Goal: Connect with others: Connect with others

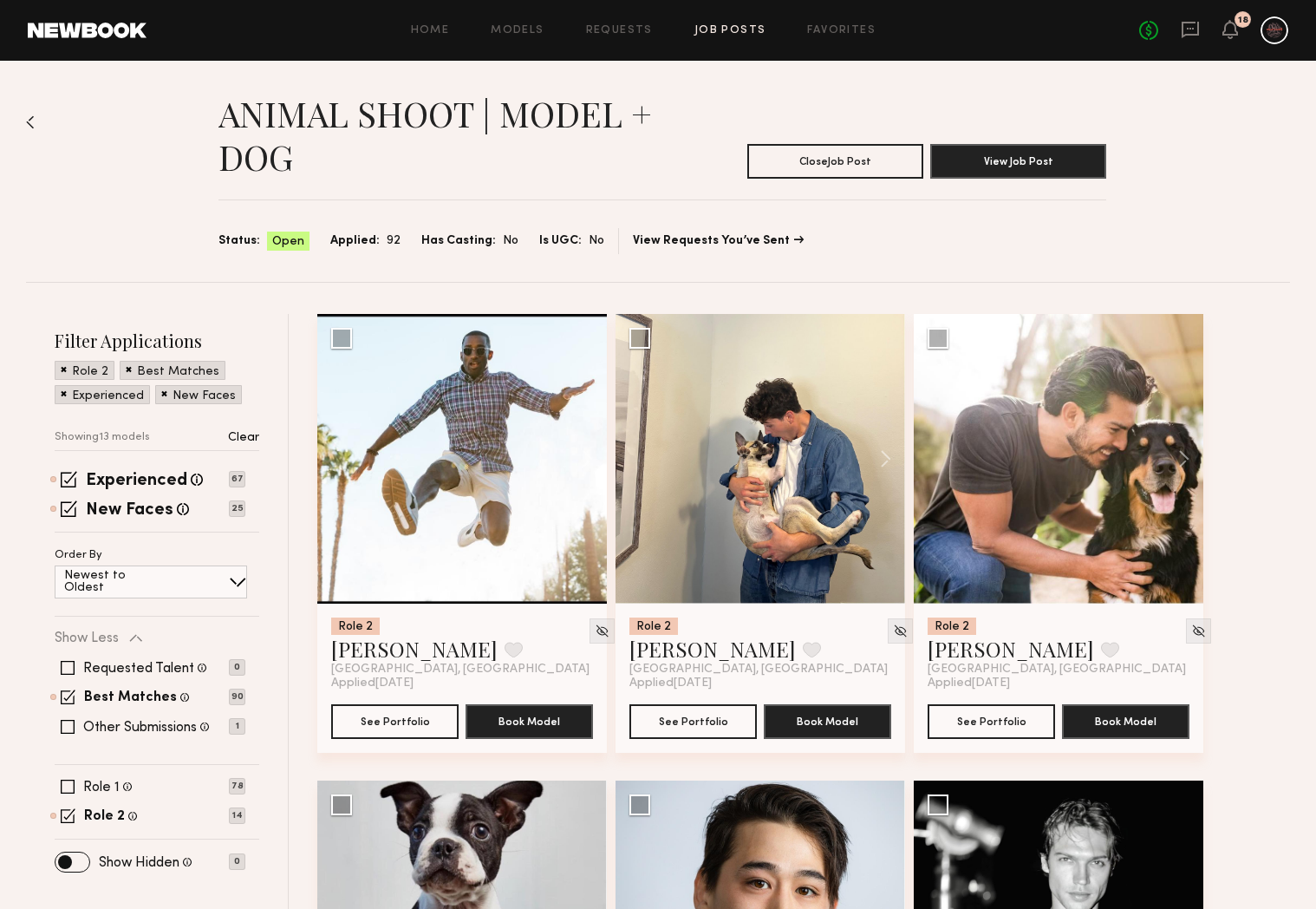
click at [524, 40] on div "Home Models Requests Job Posts Favorites Sign Out No fees up to $5,000 18" at bounding box center [717, 29] width 1142 height 27
click at [524, 32] on link "Models" at bounding box center [517, 31] width 53 height 11
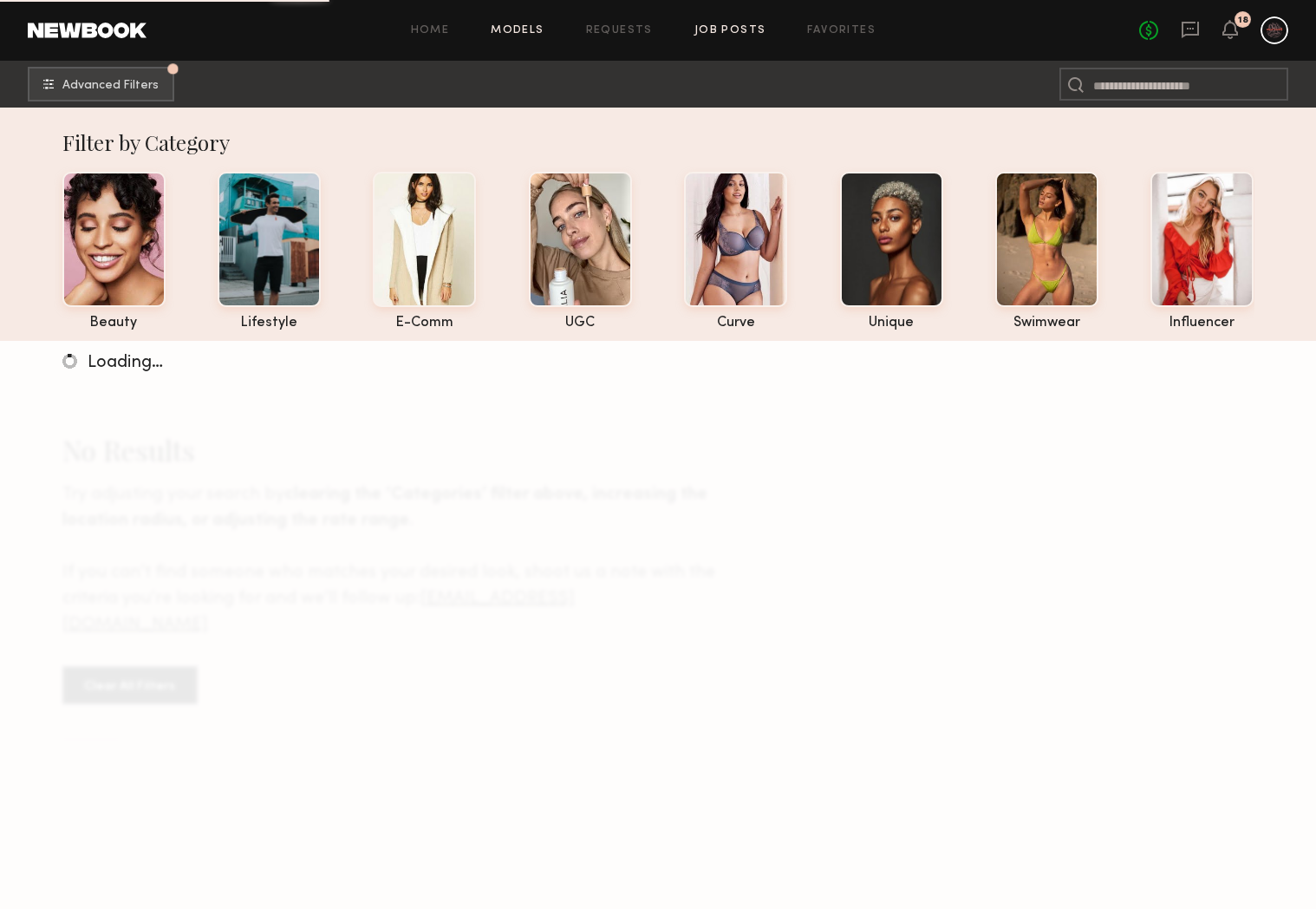
click at [715, 34] on link "Job Posts" at bounding box center [730, 31] width 72 height 11
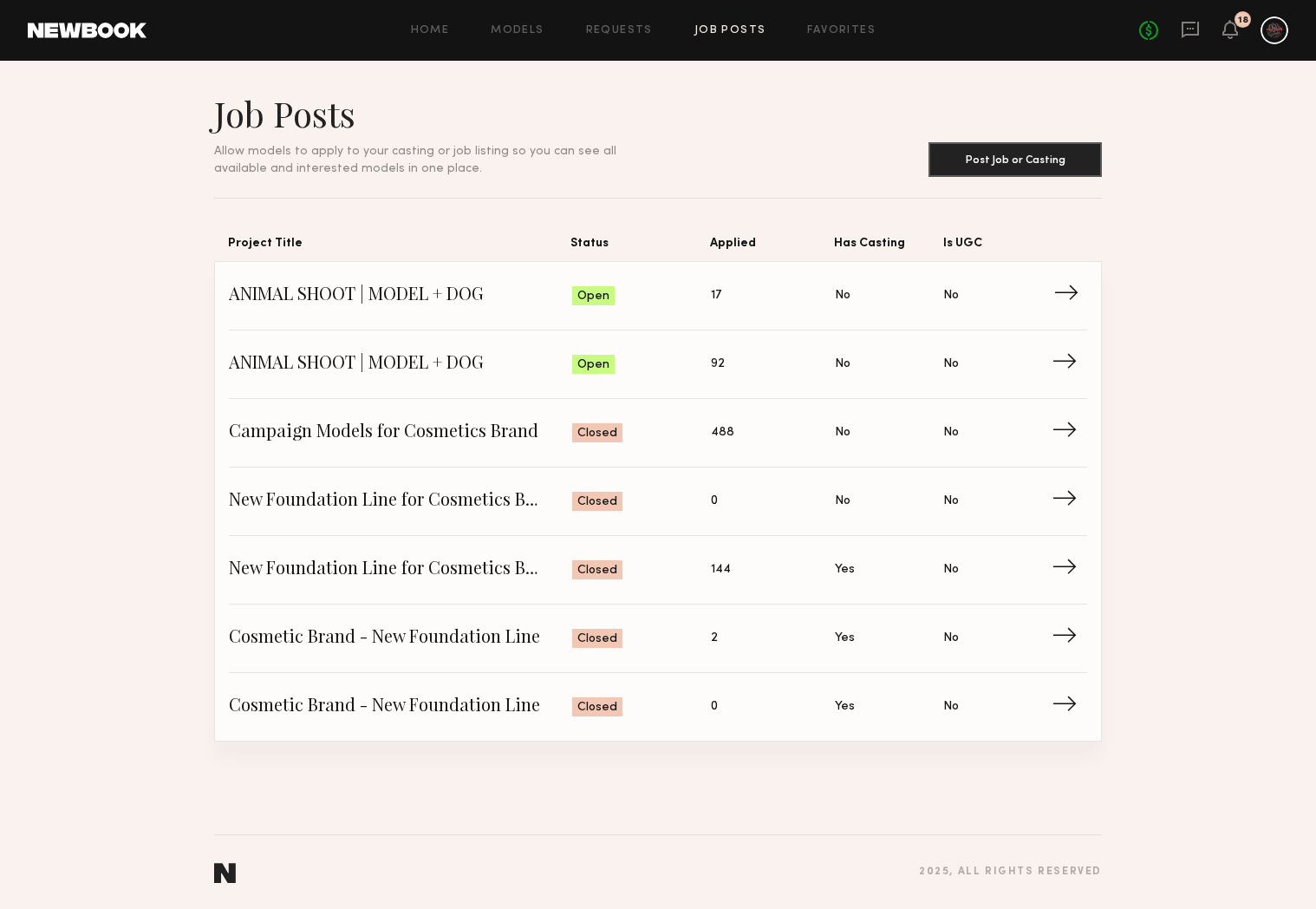
click at [712, 301] on span "17" at bounding box center [715, 296] width 10 height 19
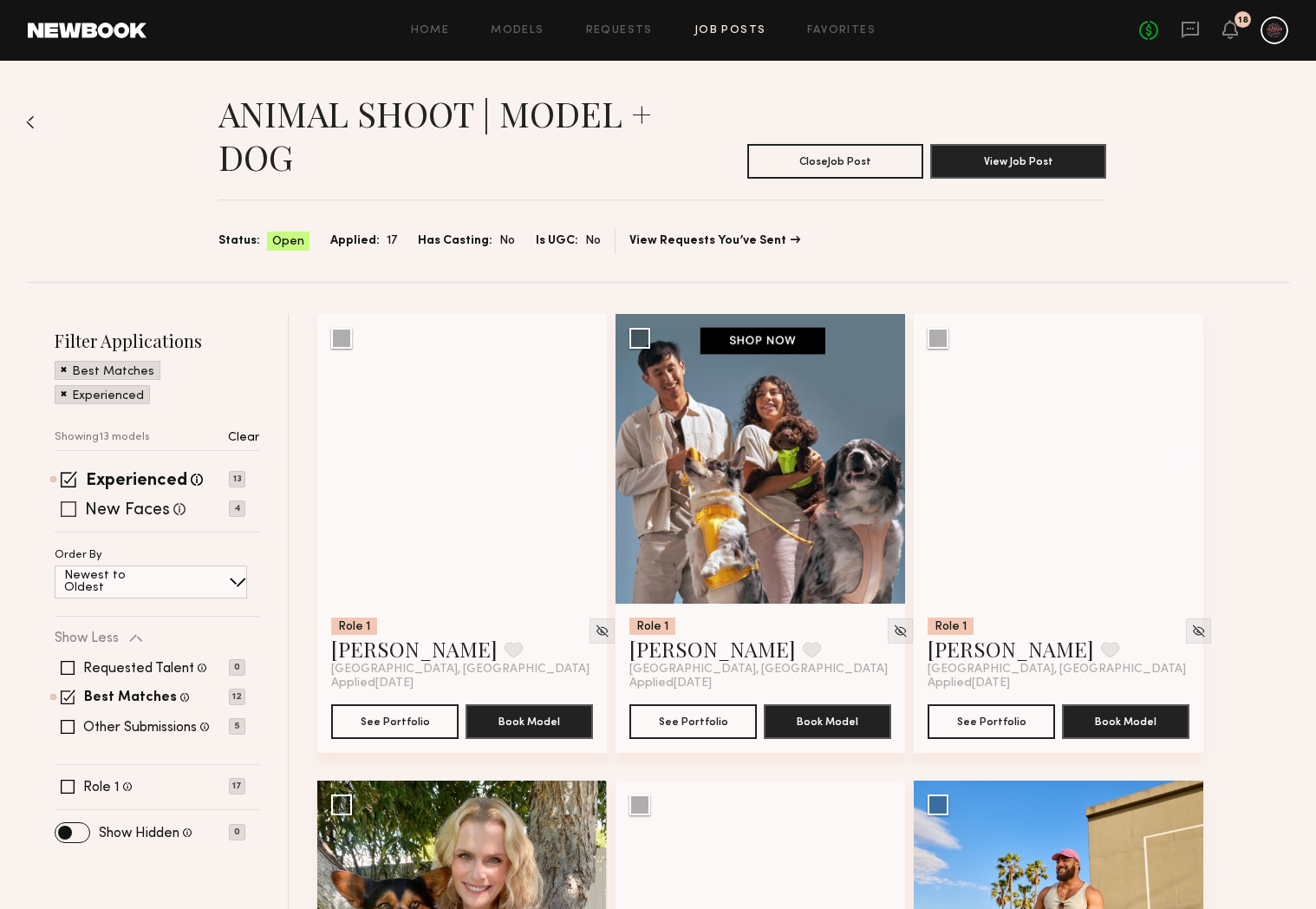
click at [65, 506] on span at bounding box center [68, 509] width 15 height 15
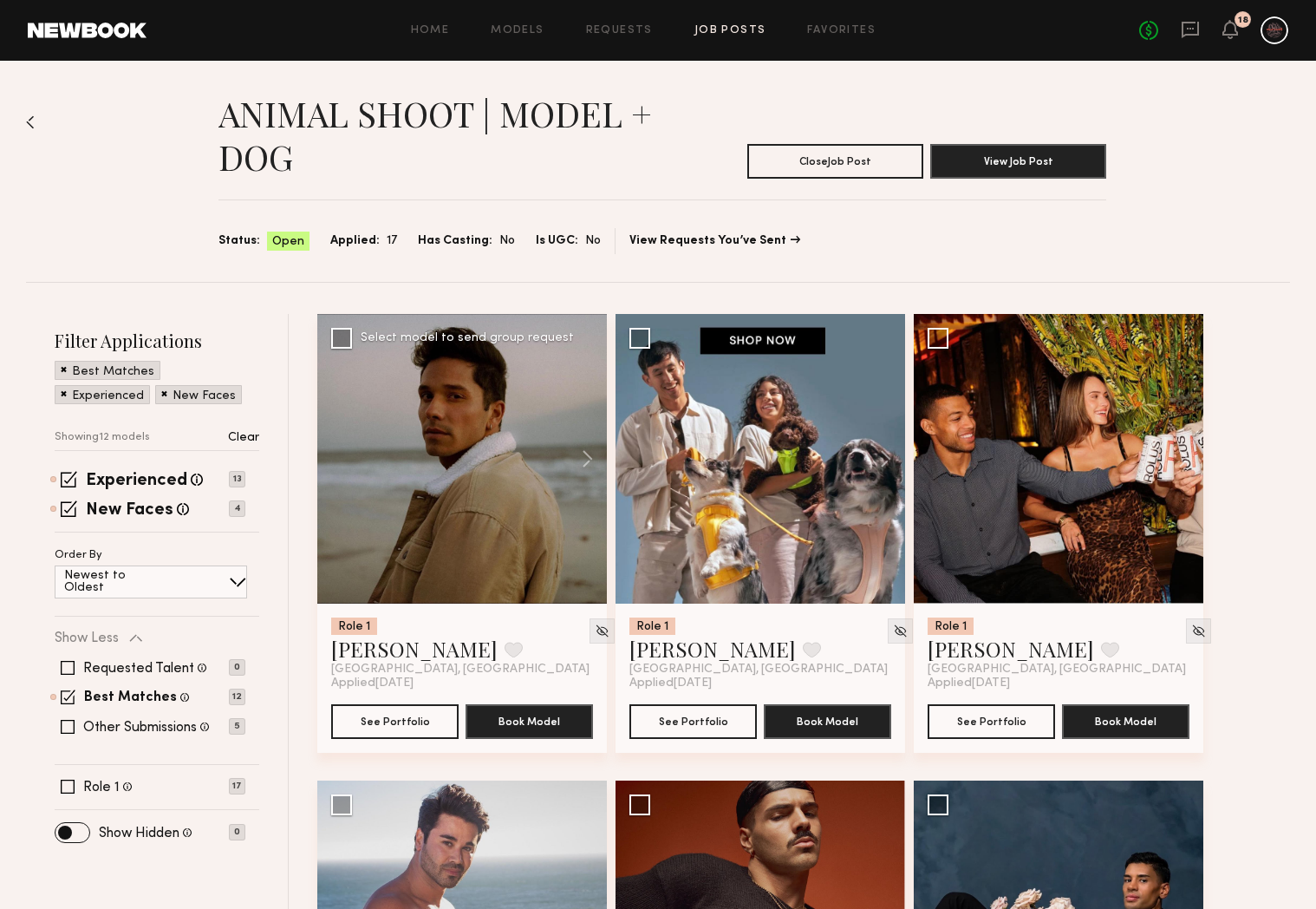
click at [485, 461] on div at bounding box center [462, 459] width 290 height 290
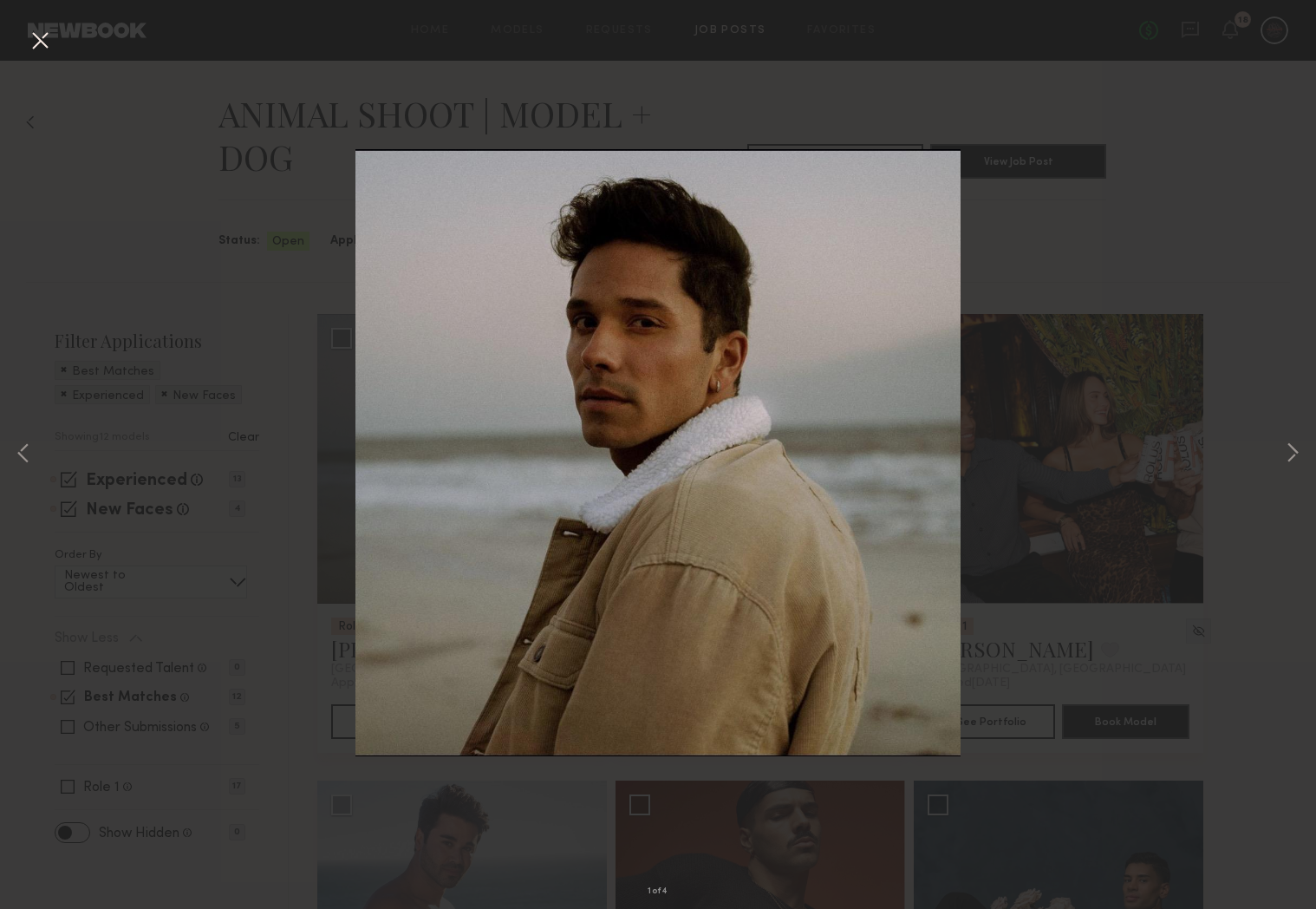
click at [1271, 455] on div "1 of 4" at bounding box center [658, 454] width 1316 height 909
click at [1284, 454] on button at bounding box center [1292, 454] width 21 height 727
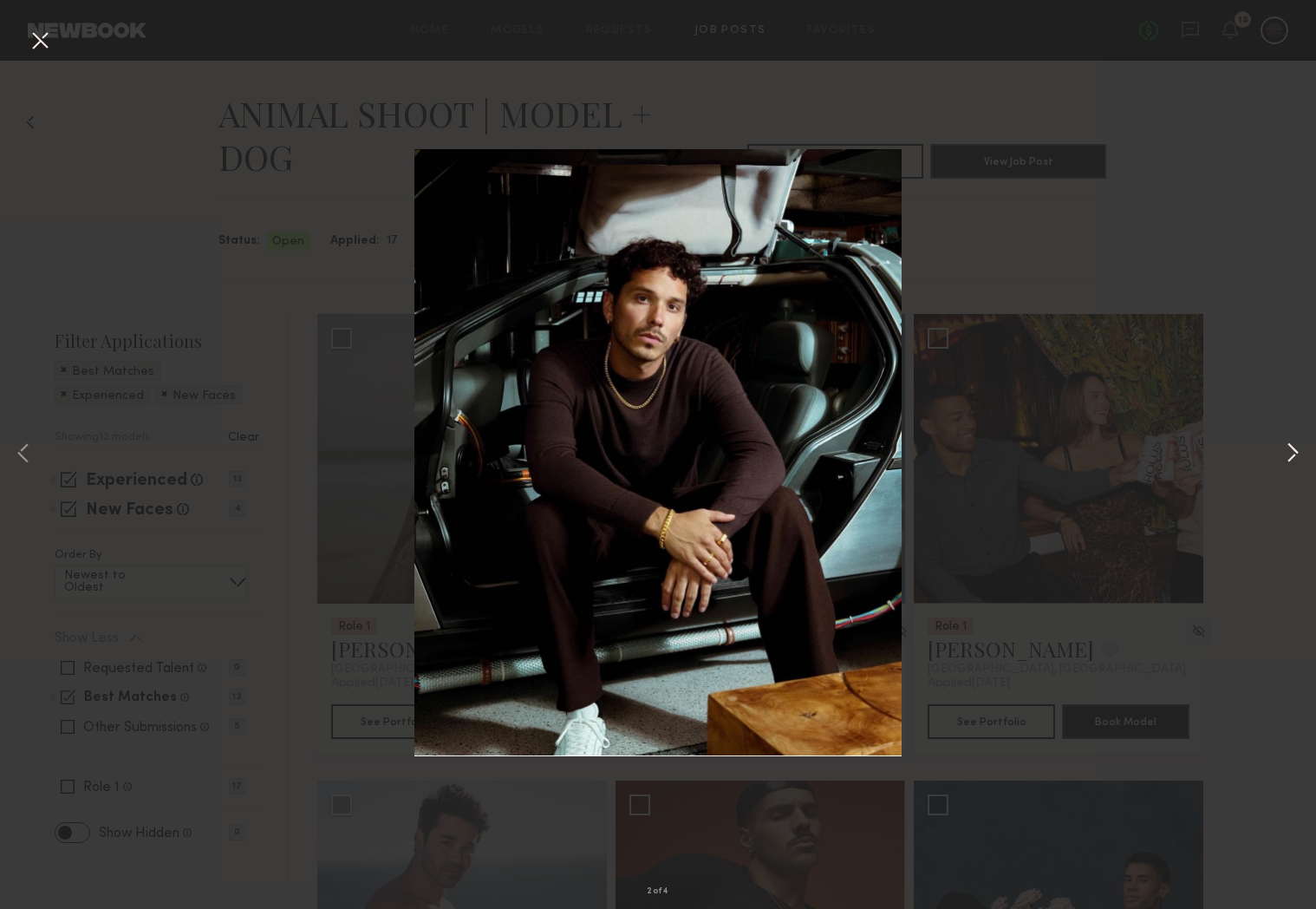
click at [1284, 454] on button at bounding box center [1292, 454] width 21 height 727
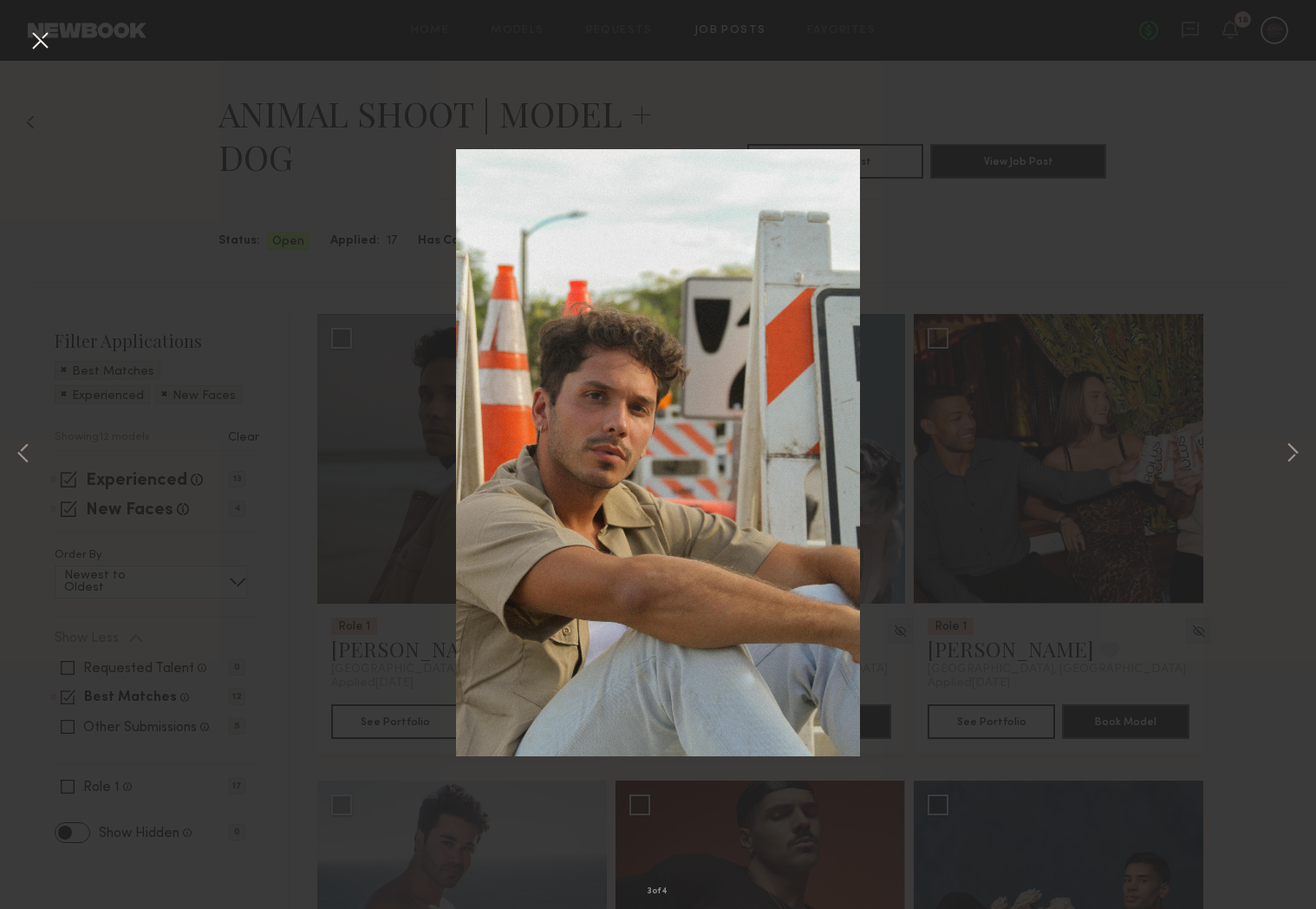
click at [35, 48] on button at bounding box center [39, 41] width 27 height 31
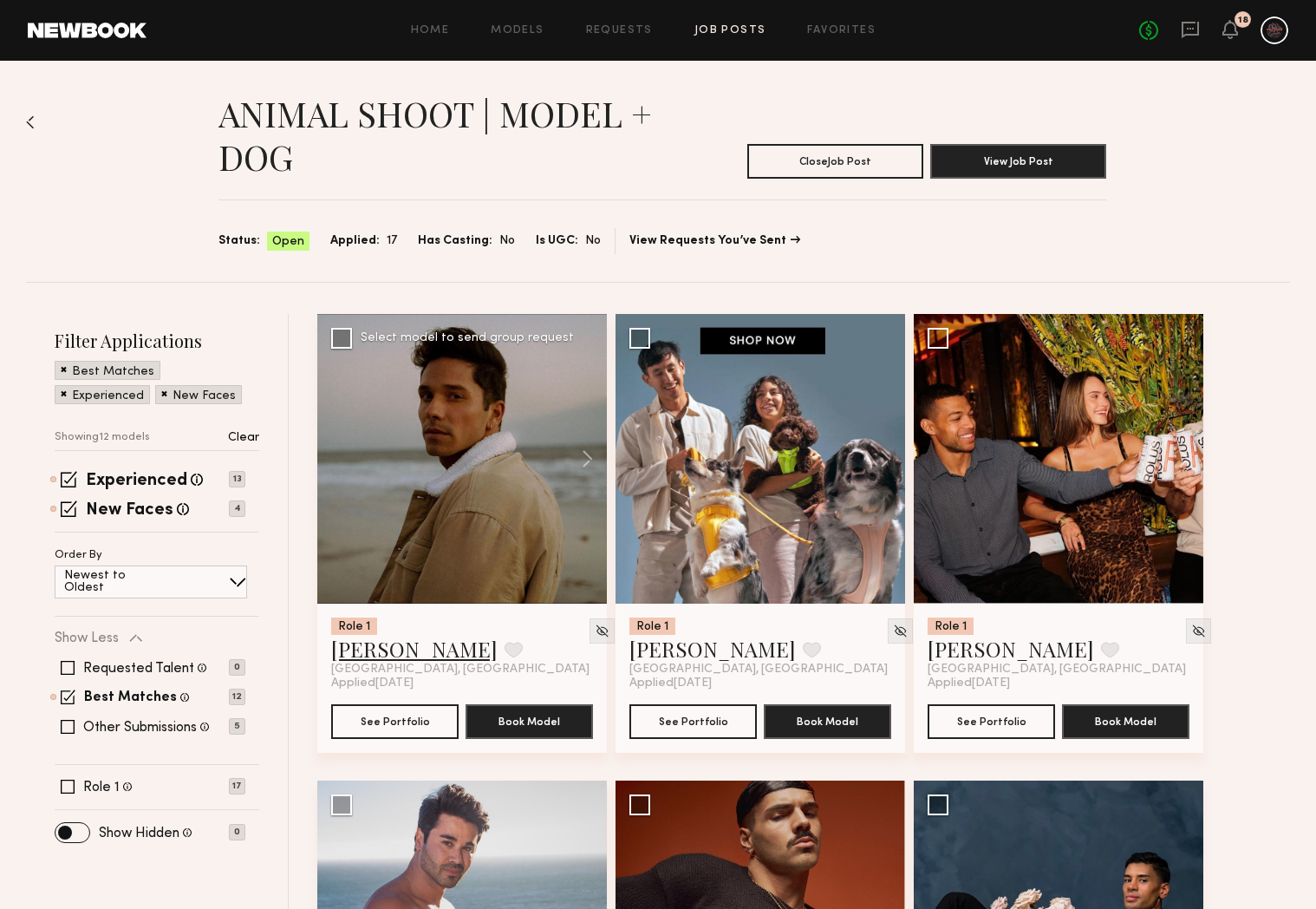
click at [382, 655] on link "[PERSON_NAME]" at bounding box center [414, 648] width 167 height 27
click at [1189, 39] on link at bounding box center [1190, 30] width 19 height 22
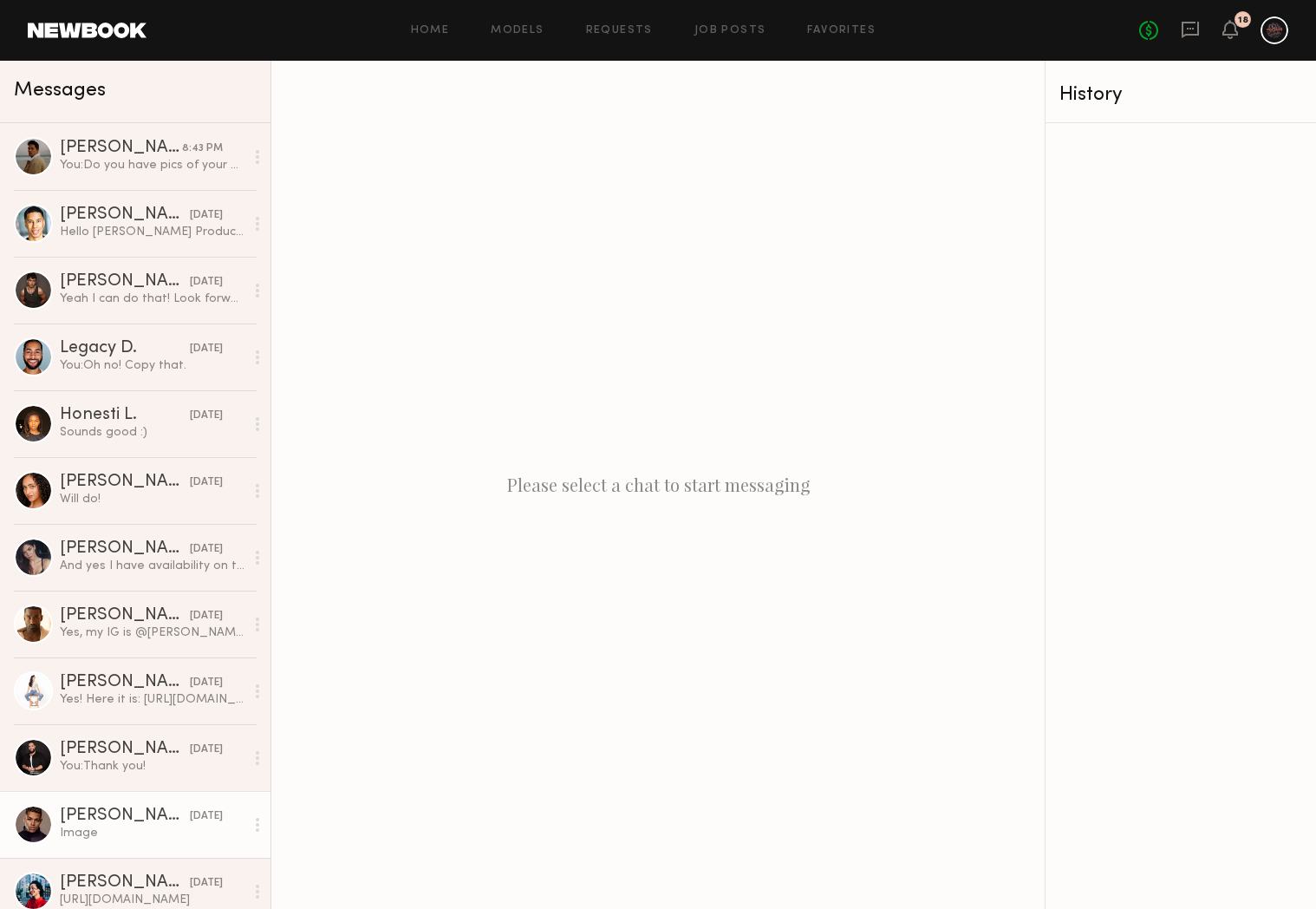
click at [104, 800] on link "Christopher M. 08/06/2025 Image" at bounding box center [135, 824] width 270 height 66
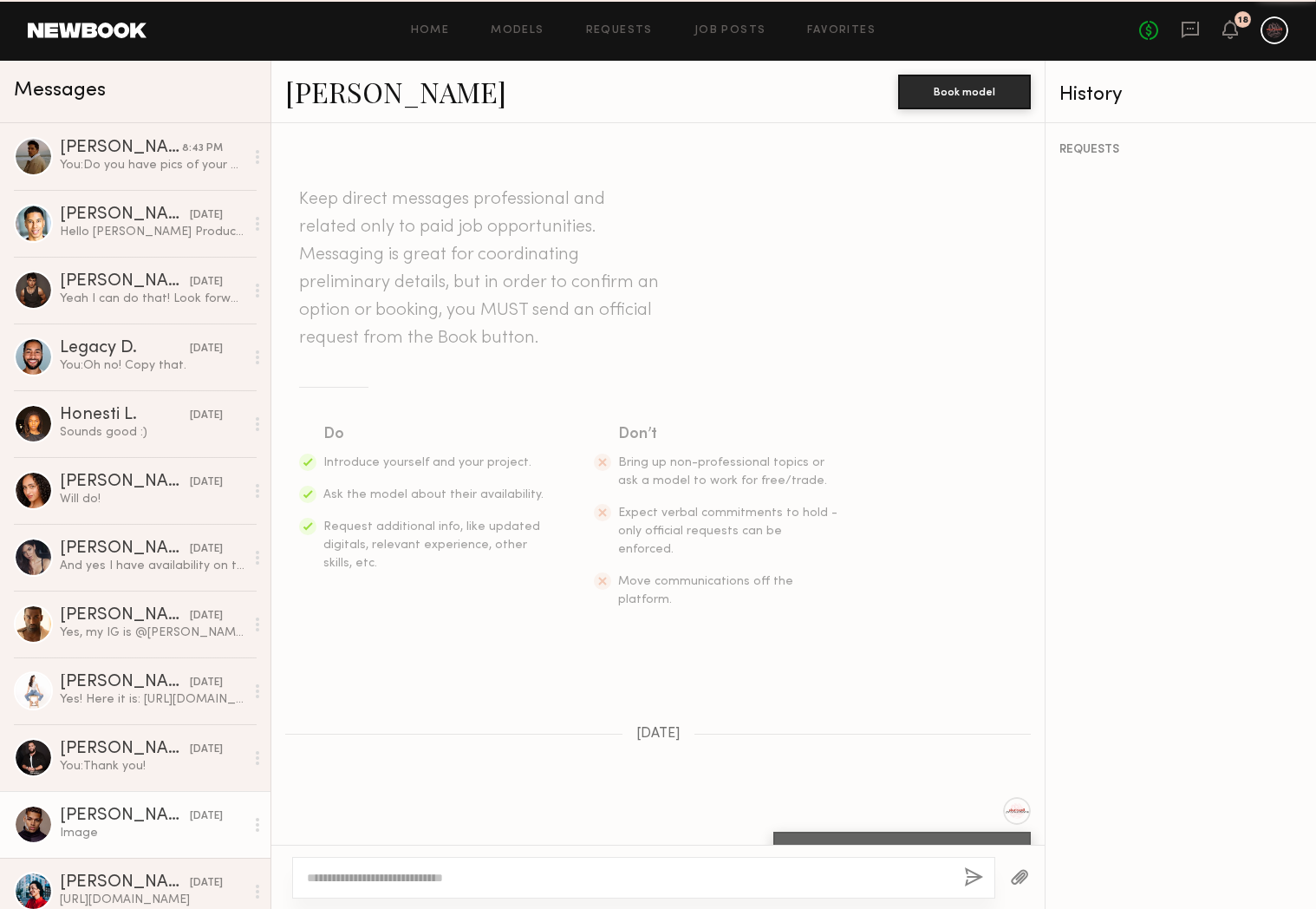
scroll to position [360, 0]
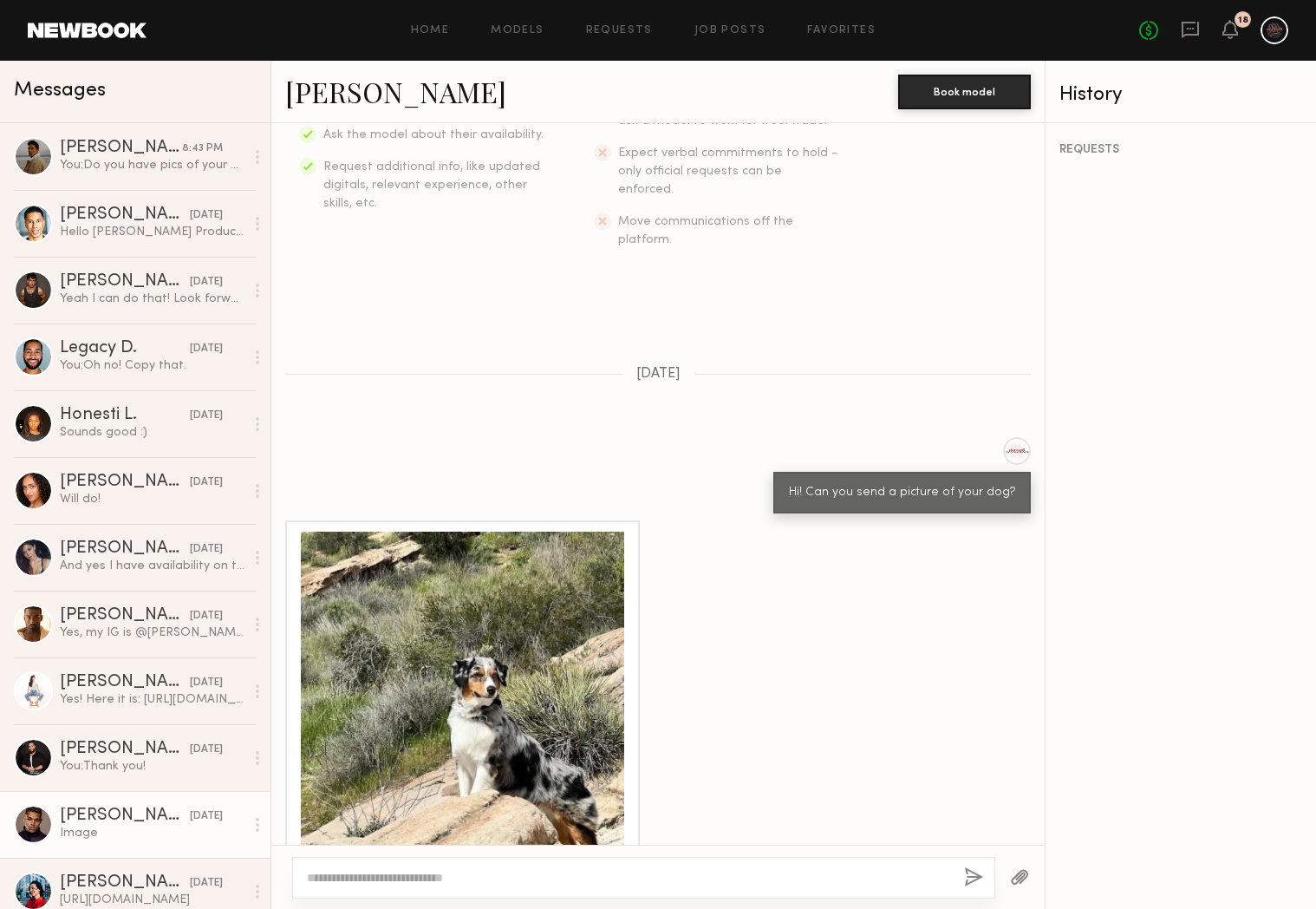
click at [603, 874] on textarea at bounding box center [628, 878] width 643 height 17
type textarea "**********"
click at [970, 875] on button "button" at bounding box center [973, 878] width 19 height 22
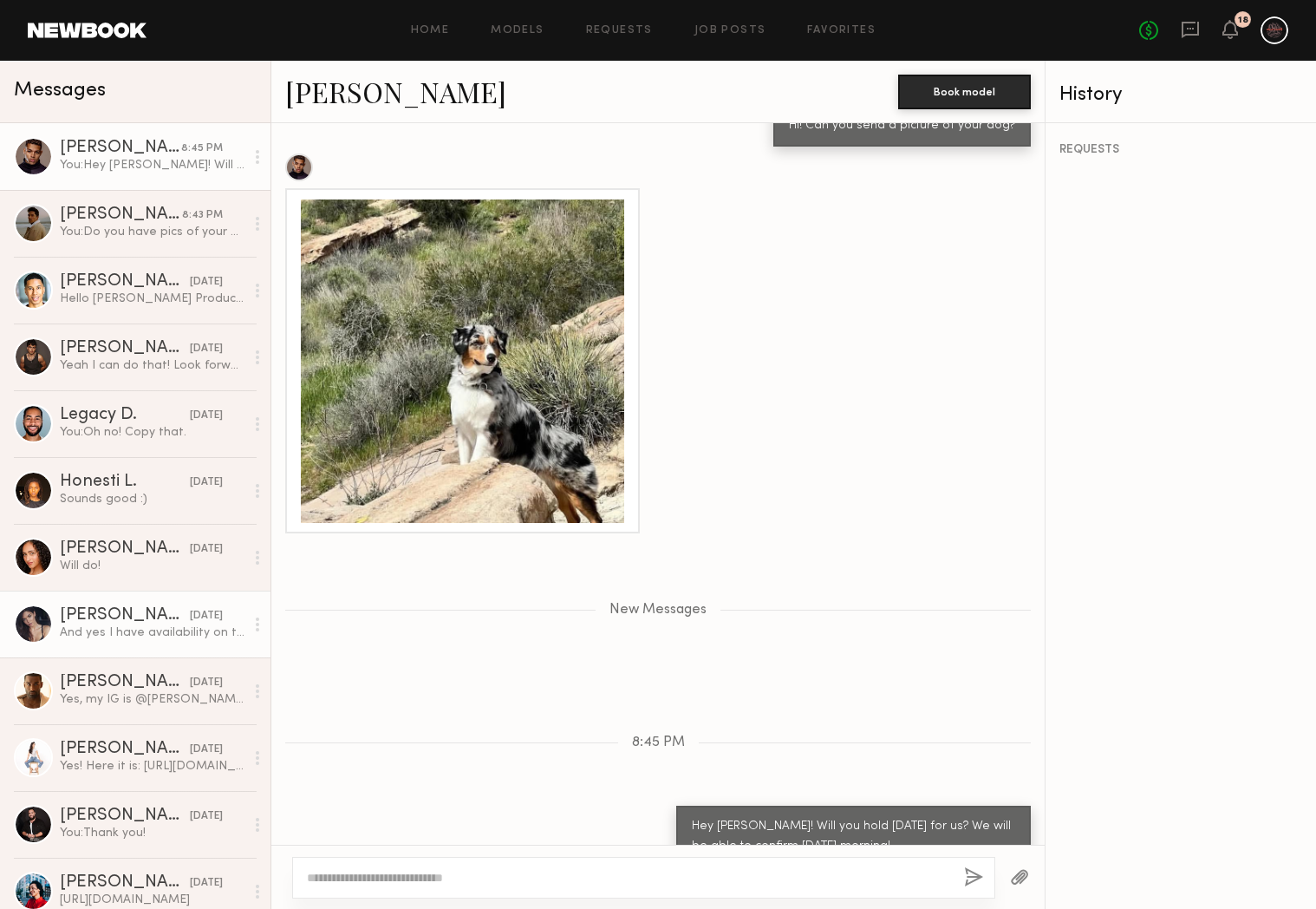
click at [133, 642] on link "Aarika W. 08/12/2025 And yes I have availability on the 18th!" at bounding box center [135, 624] width 270 height 66
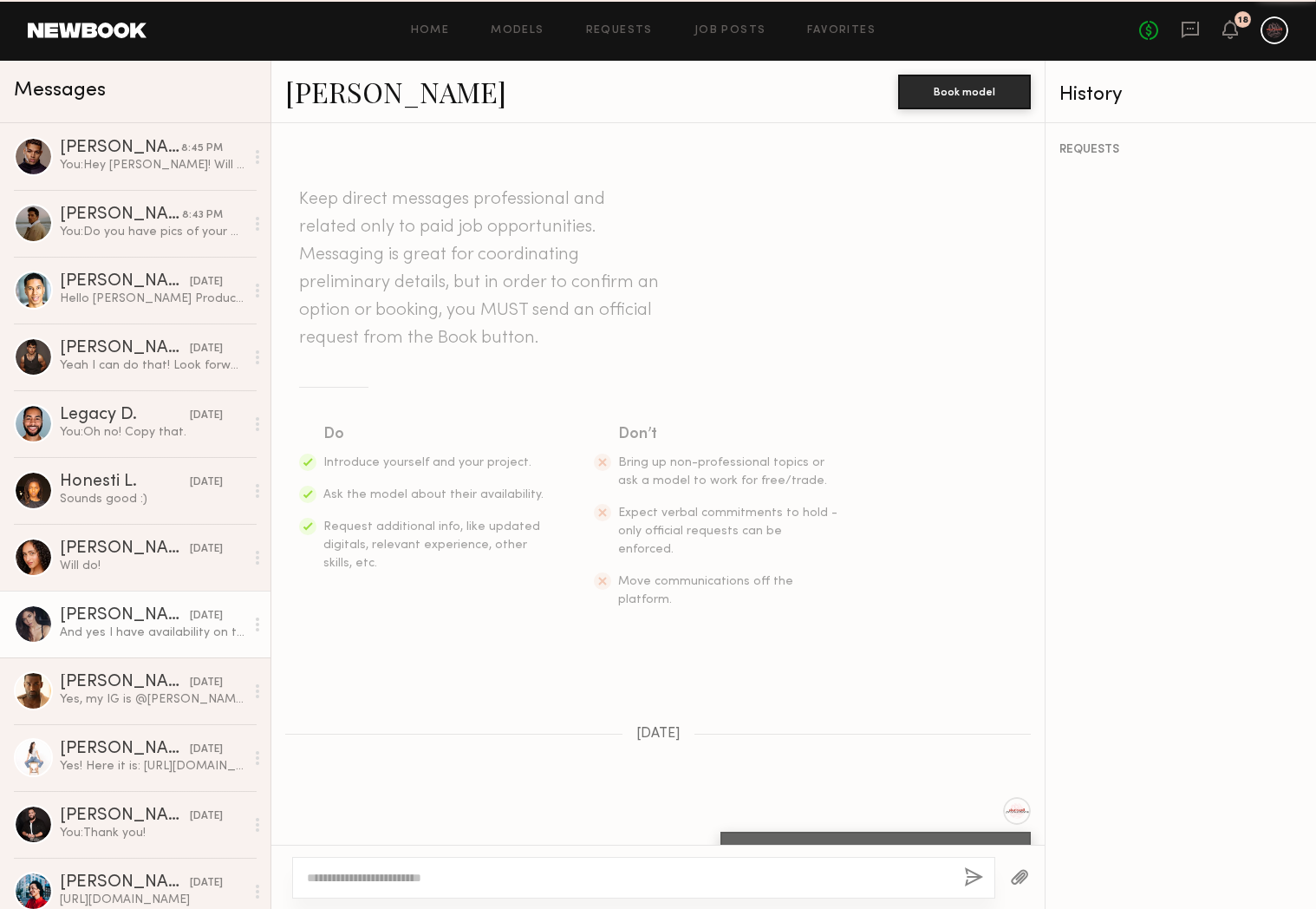
scroll to position [388, 0]
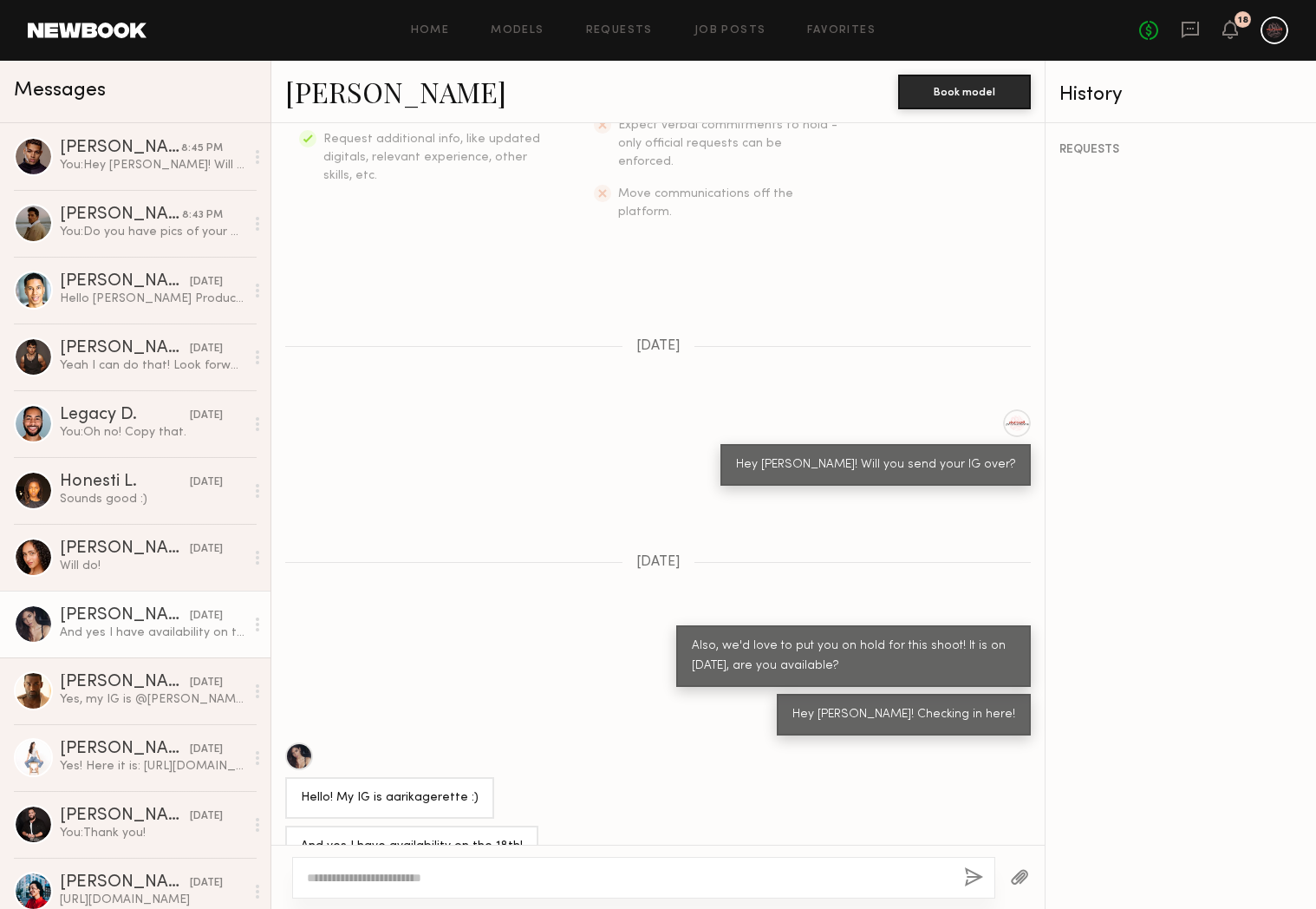
click at [625, 878] on textarea at bounding box center [628, 878] width 643 height 17
type textarea "**********"
click at [981, 873] on button "button" at bounding box center [973, 878] width 19 height 22
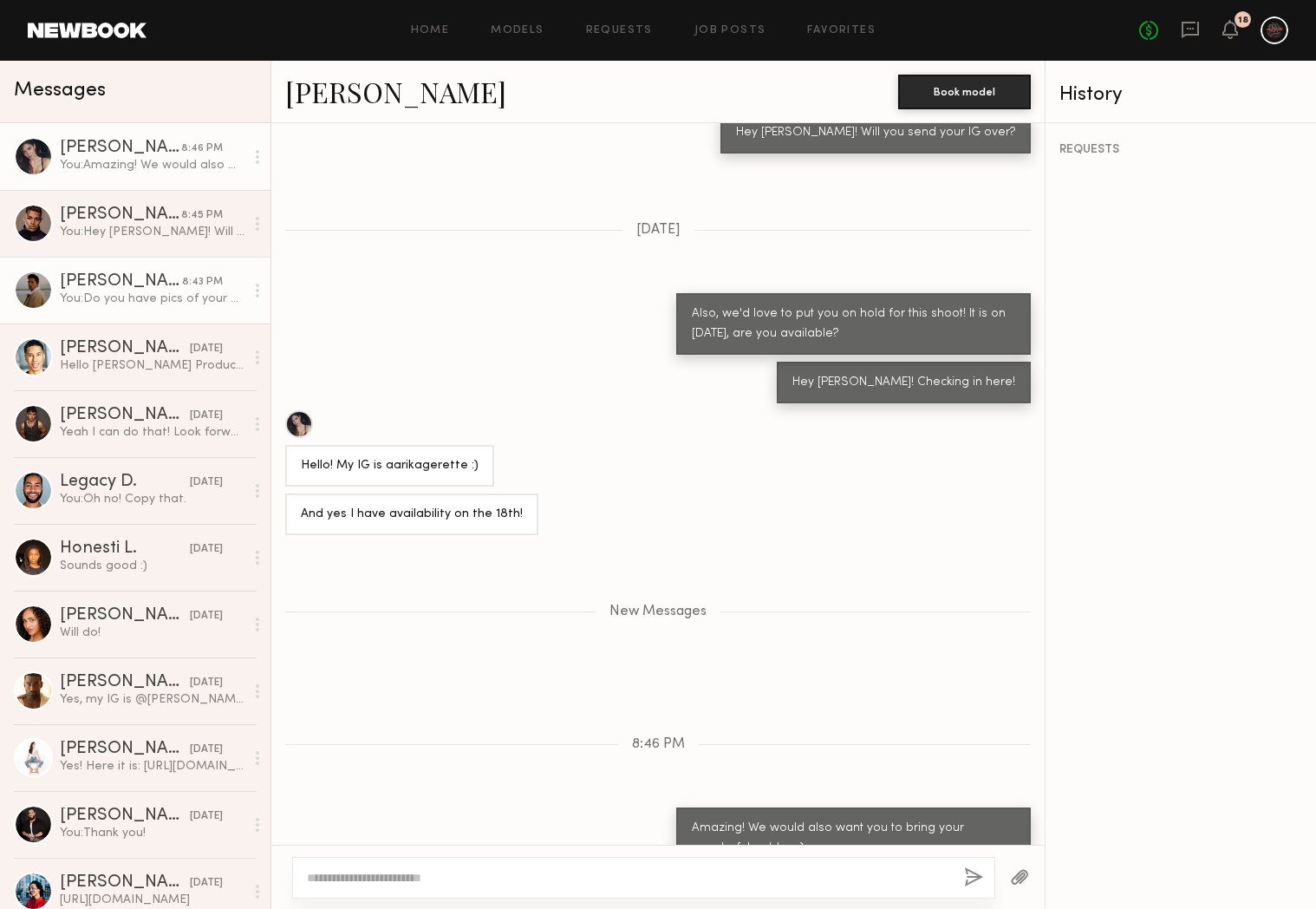
click at [132, 274] on div "[PERSON_NAME]" at bounding box center [120, 282] width 122 height 17
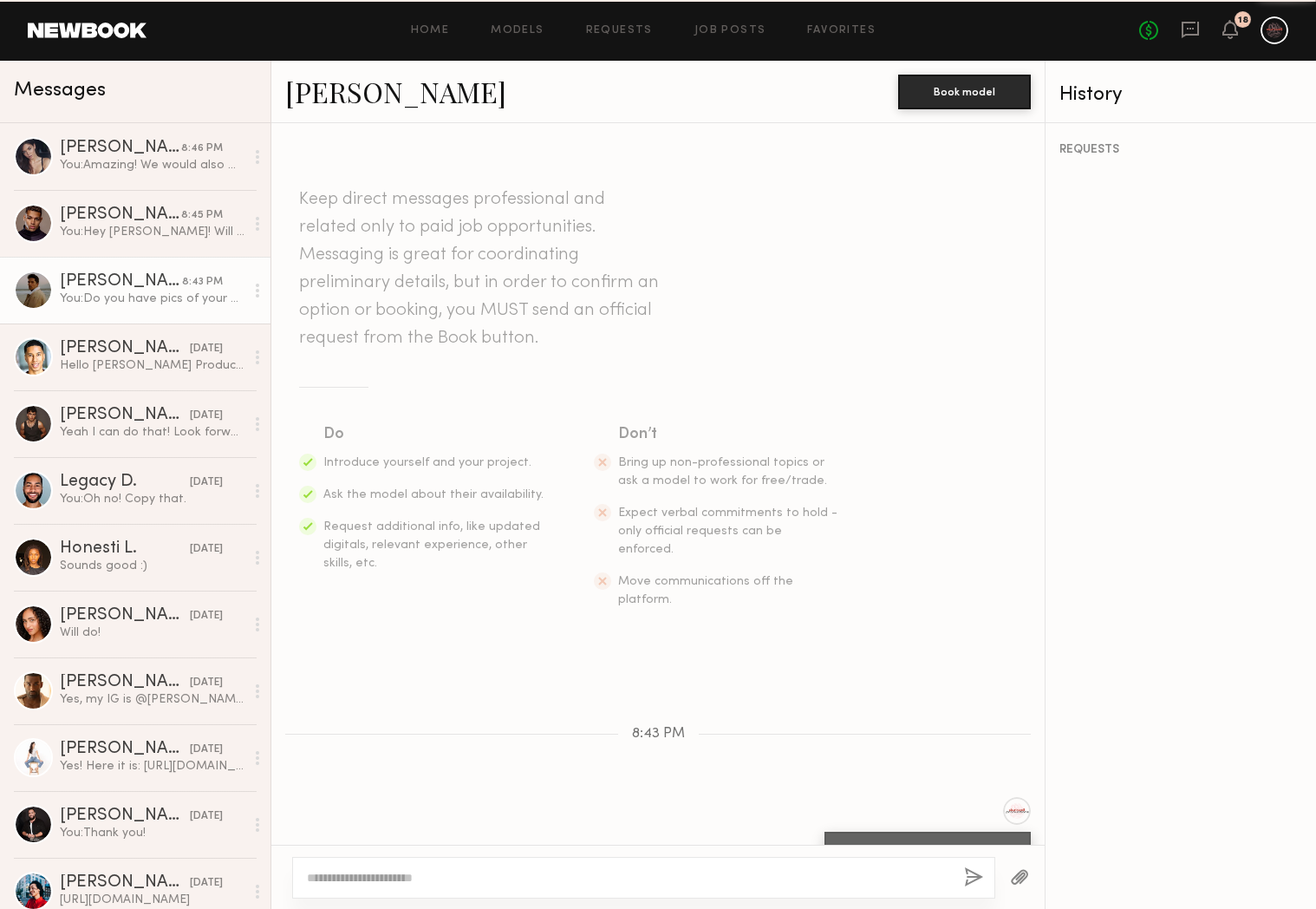
scroll to position [8, 0]
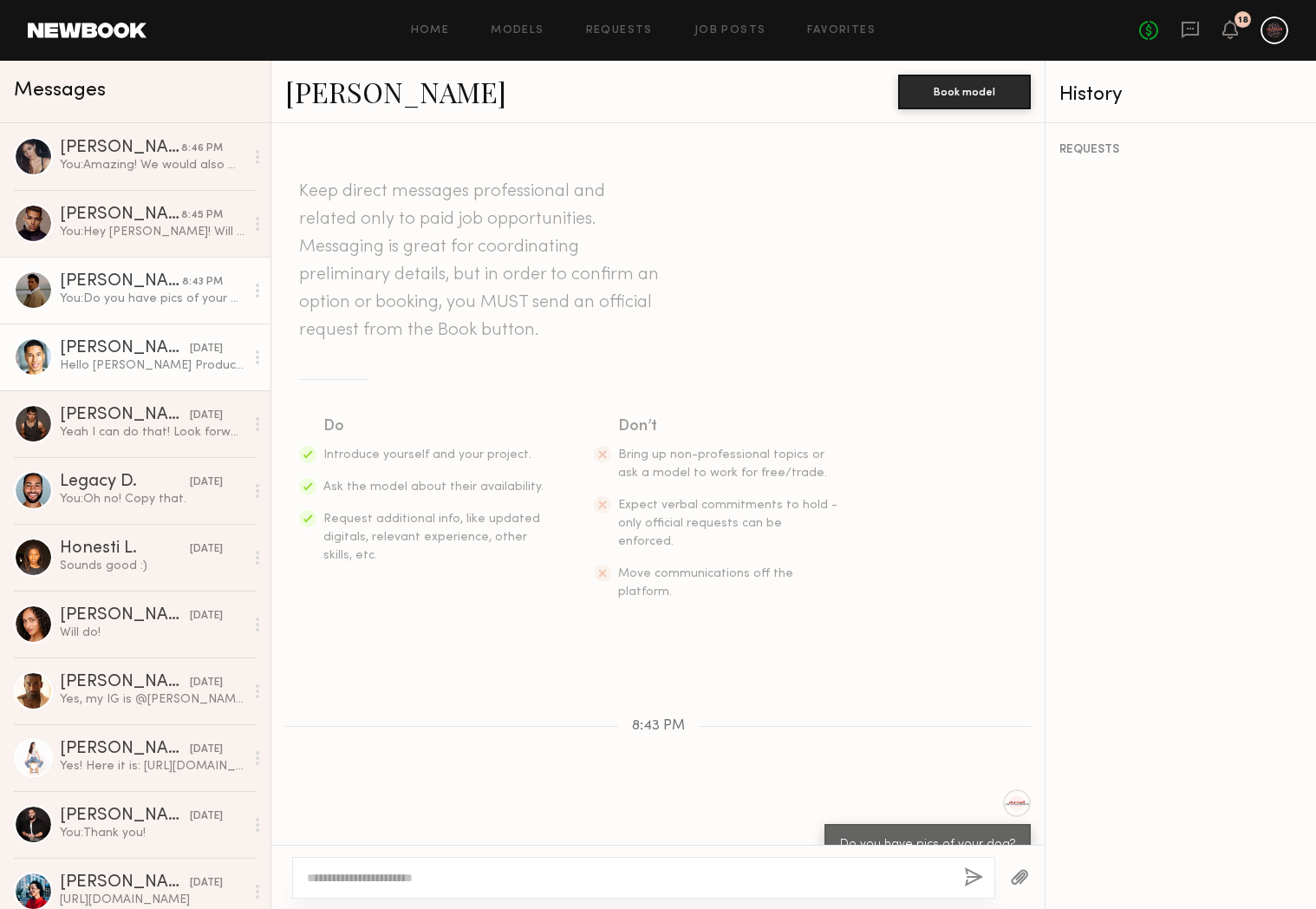
click at [168, 382] on link "Maury B. yesterday Hello Dunwell Production! Yes I am available on Monday the 1…" at bounding box center [135, 356] width 270 height 66
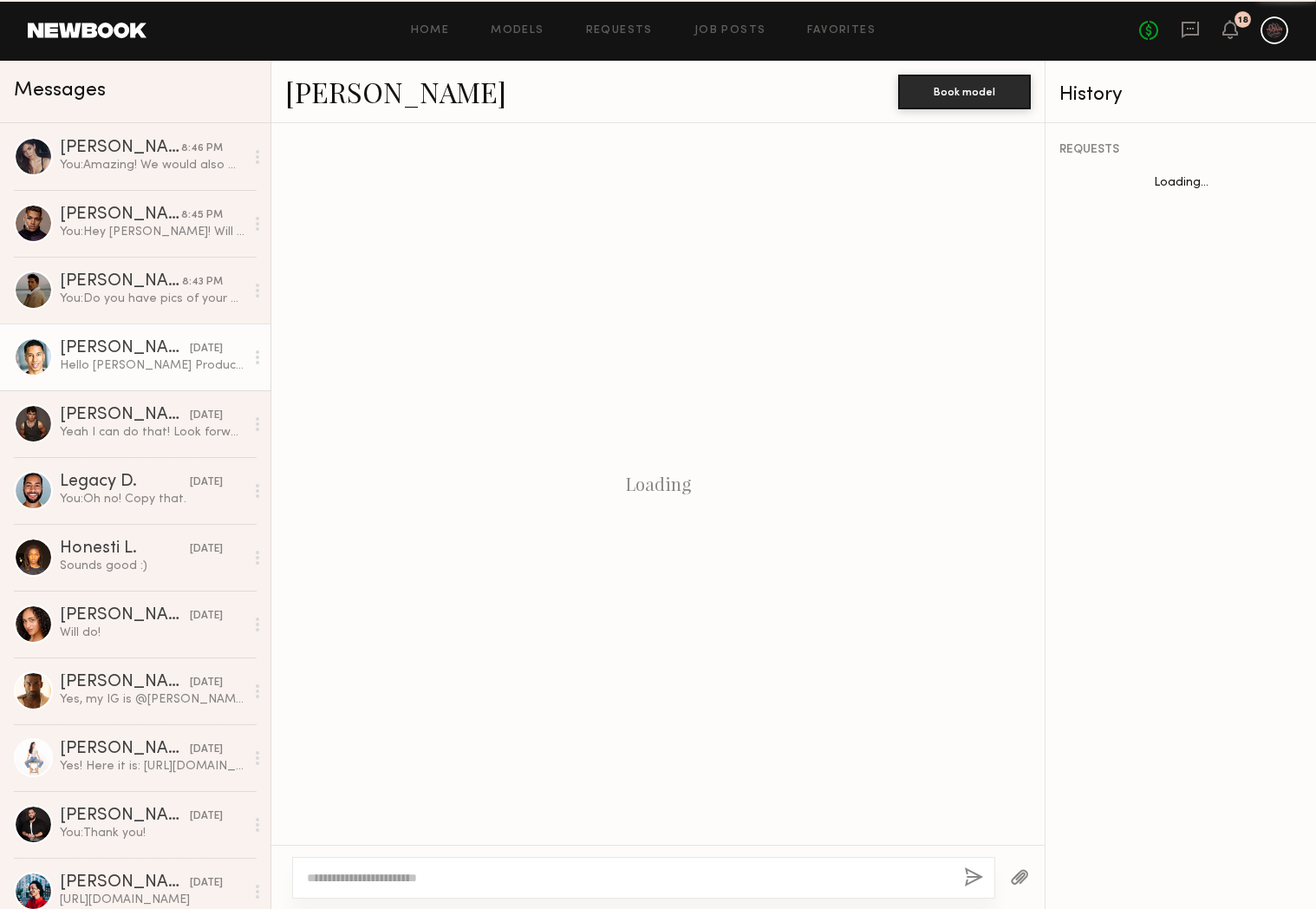
scroll to position [195, 0]
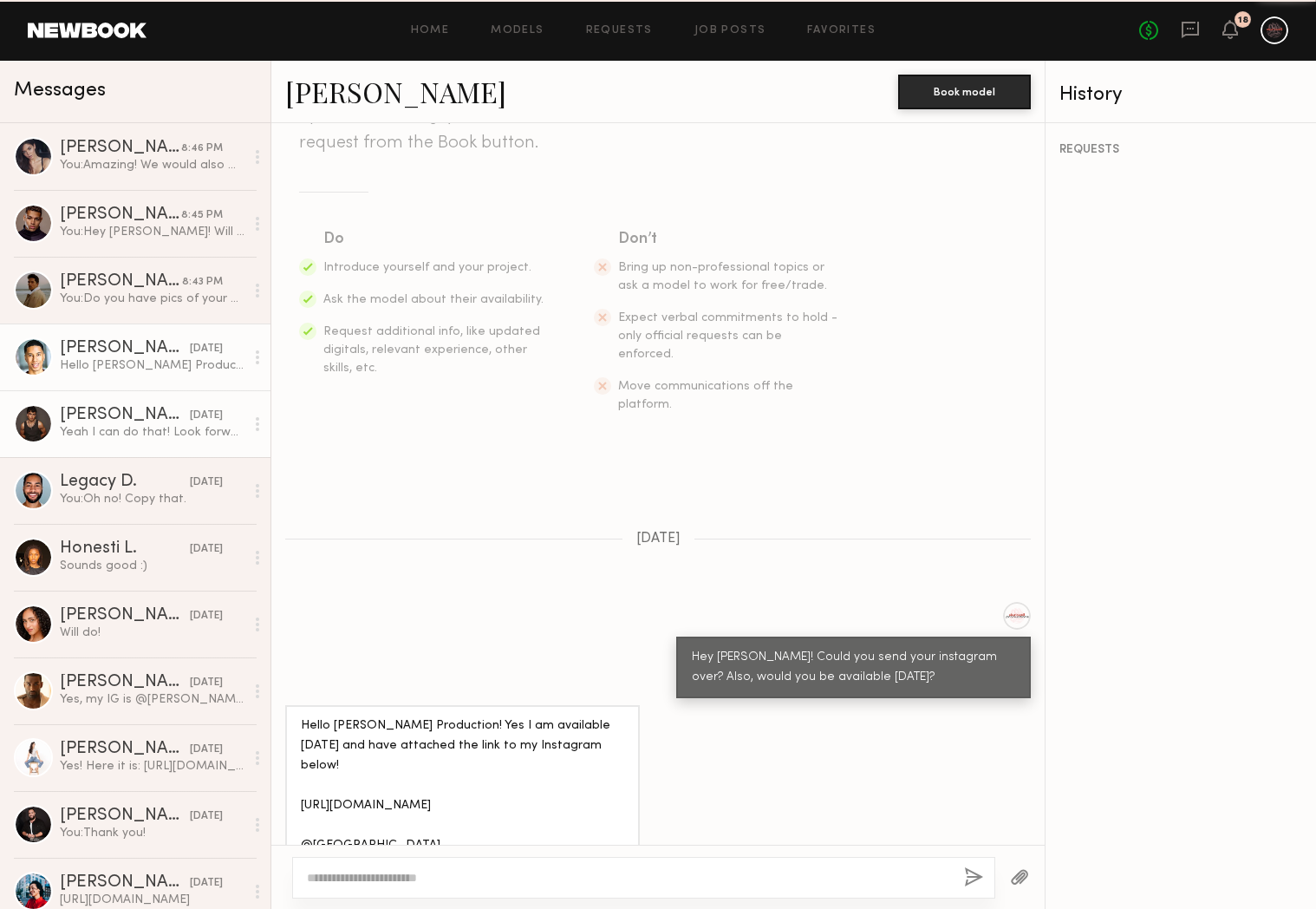
click at [189, 410] on div "[DATE]" at bounding box center [206, 415] width 33 height 16
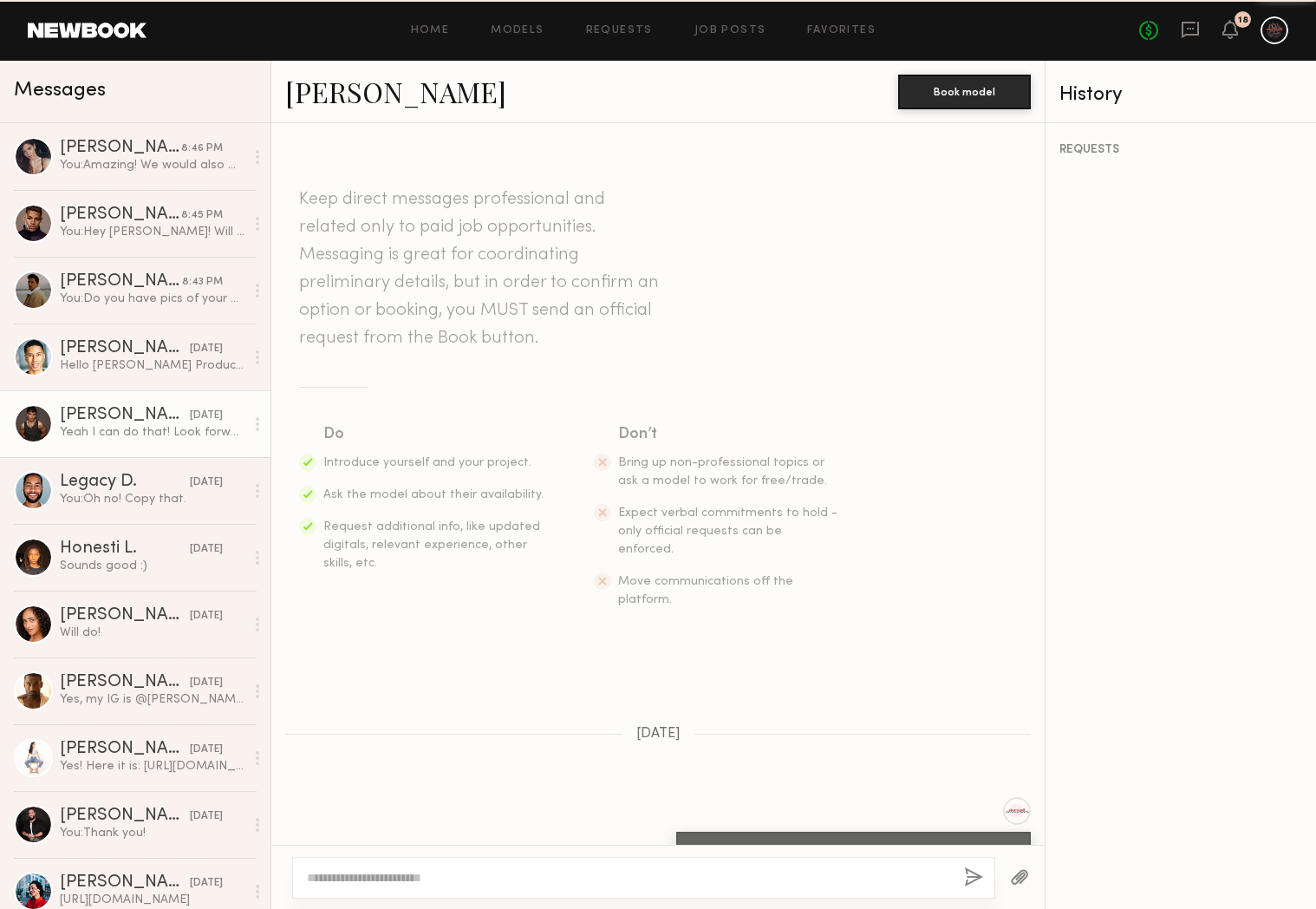
scroll to position [1014, 0]
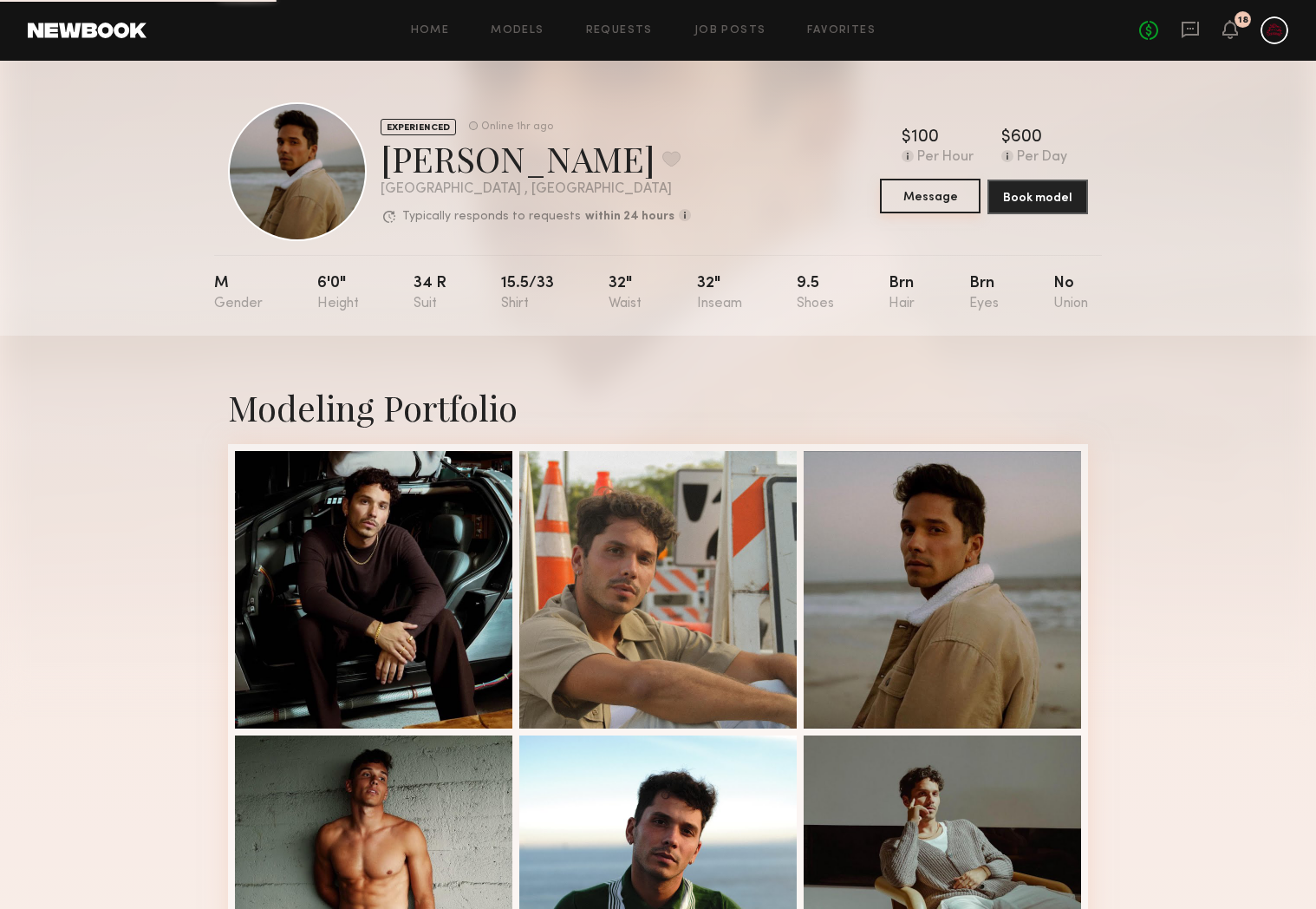
click at [934, 203] on button "Message" at bounding box center [930, 195] width 100 height 35
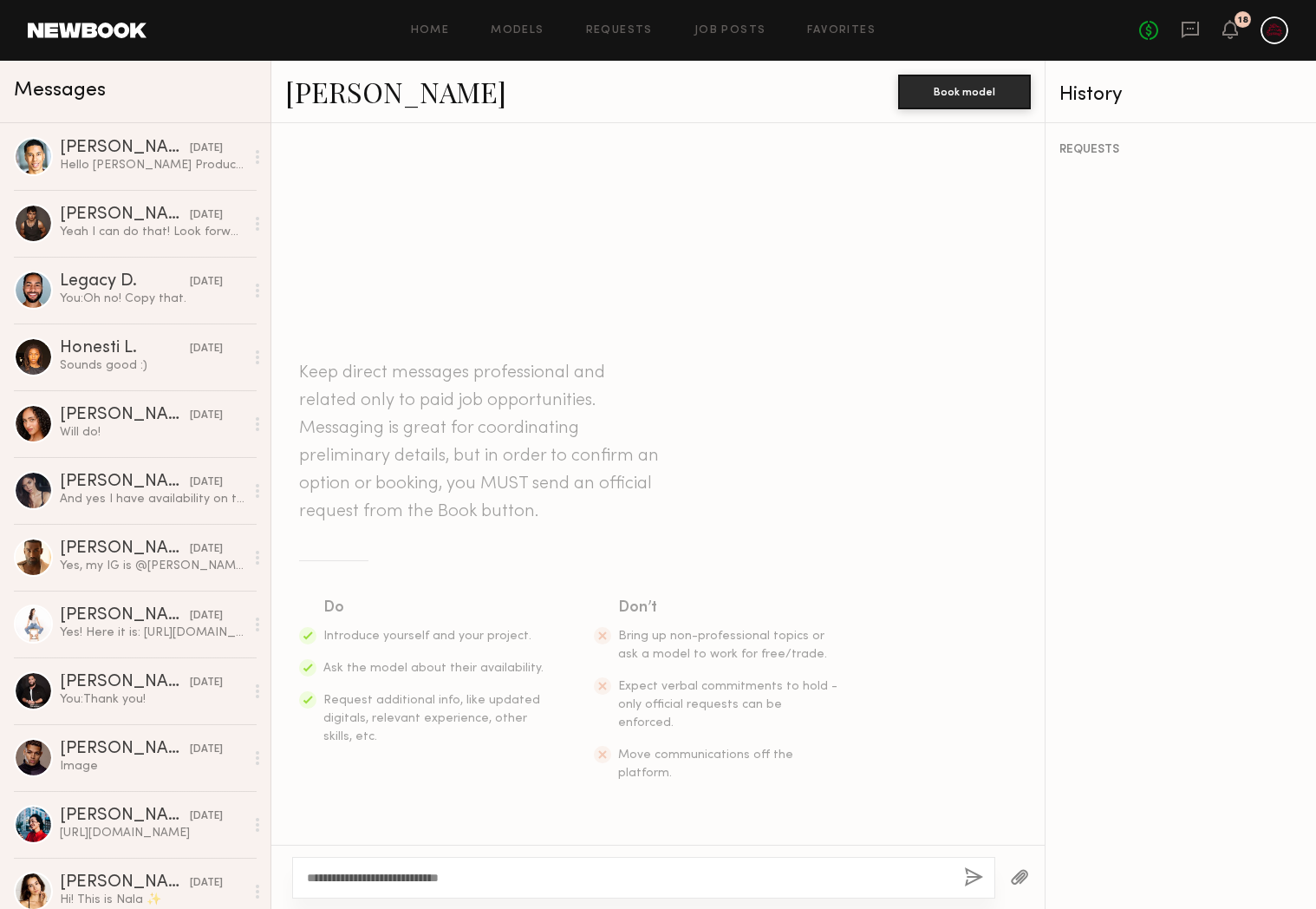
type textarea "**********"
click at [970, 882] on button "button" at bounding box center [973, 878] width 19 height 22
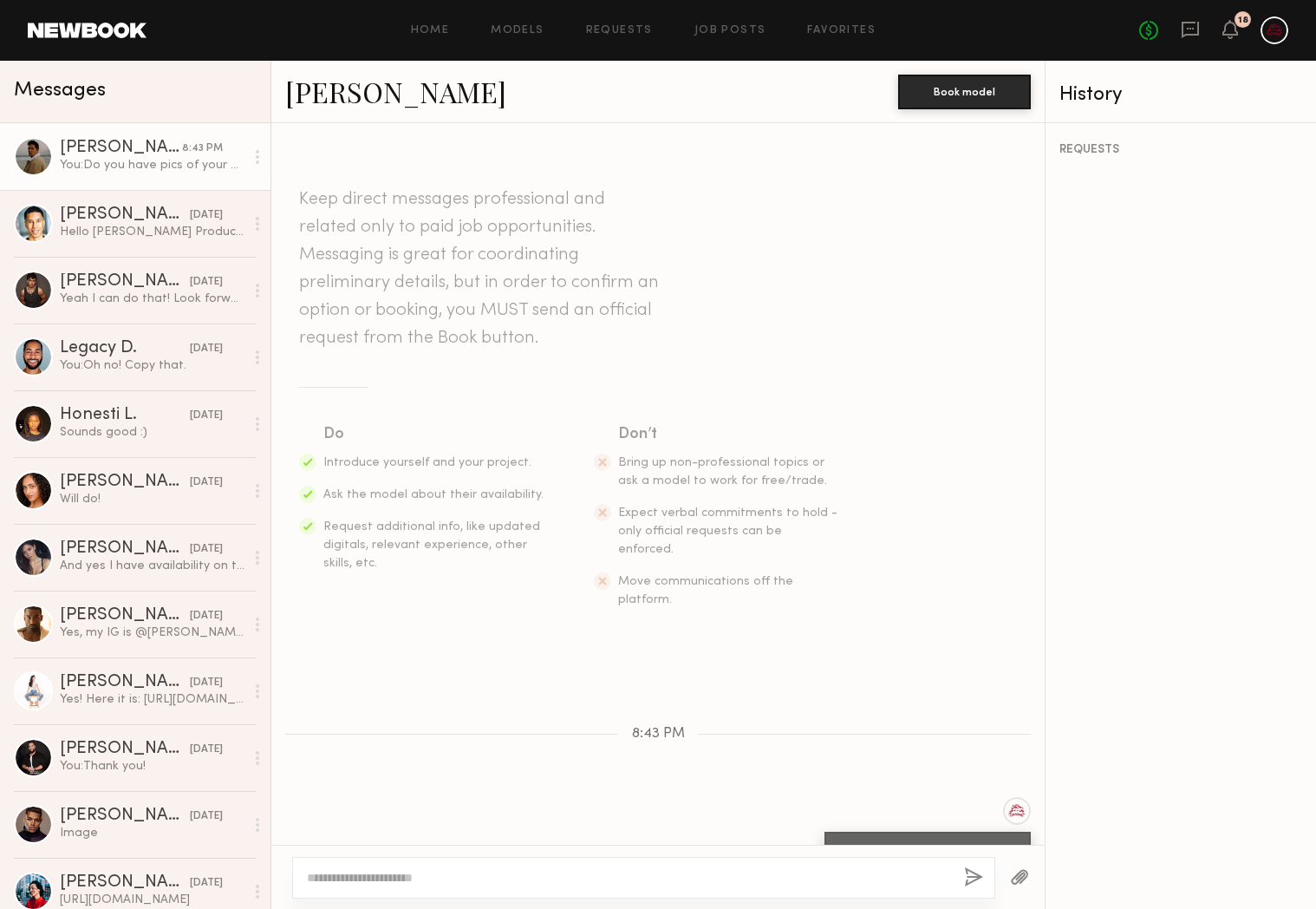
scroll to position [8, 0]
